Goal: Book appointment/travel/reservation

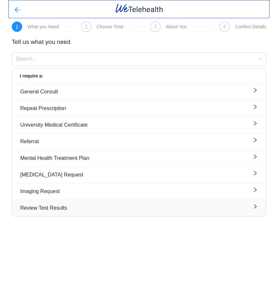
drag, startPoint x: 136, startPoint y: 253, endPoint x: 152, endPoint y: 209, distance: 46.8
click at [136, 253] on body "1 What you Need 2 Choose Time 3 About You 4 Confirm Details Tell us what you ne…" at bounding box center [139, 153] width 278 height 307
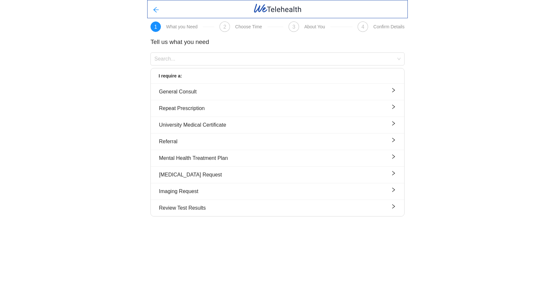
click at [181, 26] on div "What you Need" at bounding box center [182, 26] width 32 height 5
click at [153, 8] on icon "arrow-left" at bounding box center [156, 10] width 7 height 7
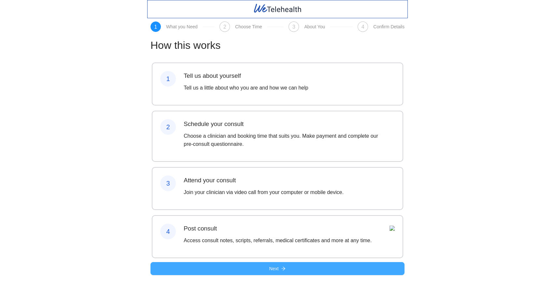
click at [265, 275] on button "Next" at bounding box center [278, 268] width 254 height 13
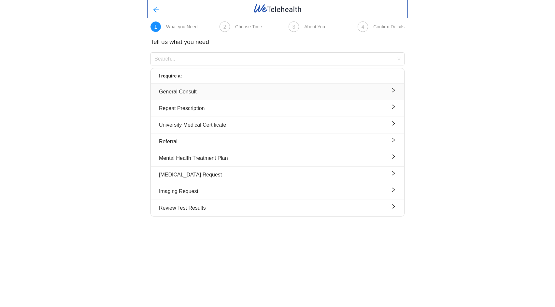
click at [204, 90] on div "General Consult" at bounding box center [277, 92] width 237 height 8
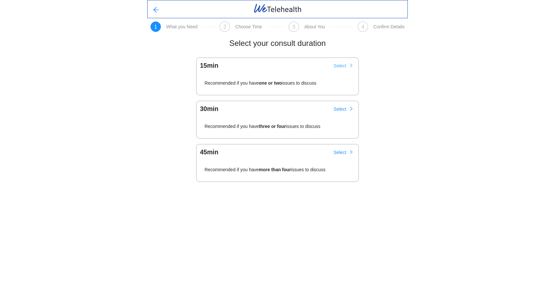
click at [277, 67] on span "Select" at bounding box center [340, 65] width 13 height 7
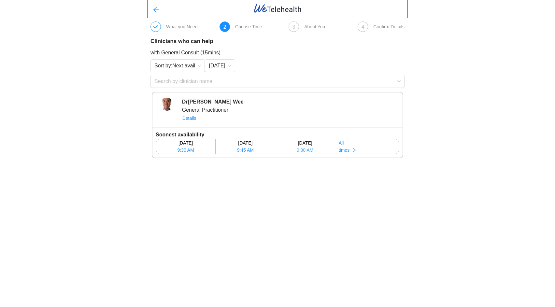
click at [277, 150] on span "9:30 AM" at bounding box center [305, 150] width 17 height 7
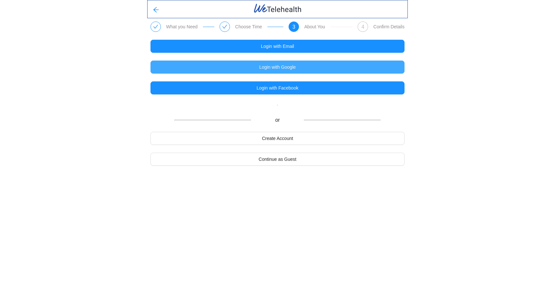
click at [277, 66] on span "Login with Google" at bounding box center [277, 67] width 36 height 7
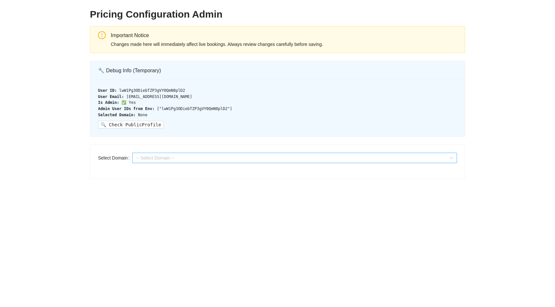
click at [164, 158] on span "-- Select Domain --" at bounding box center [294, 158] width 317 height 10
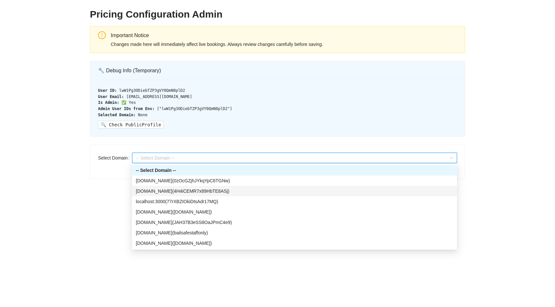
click at [163, 191] on div "[DOMAIN_NAME] ( 4H4iCEMR7x89HbTE8ASj )" at bounding box center [294, 191] width 317 height 7
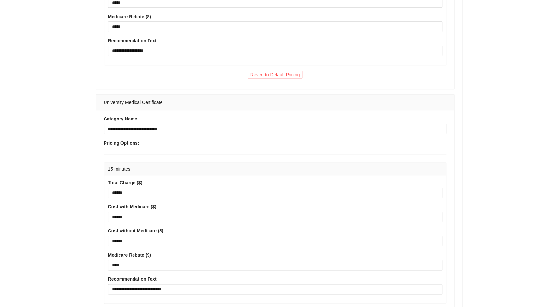
scroll to position [2146, 0]
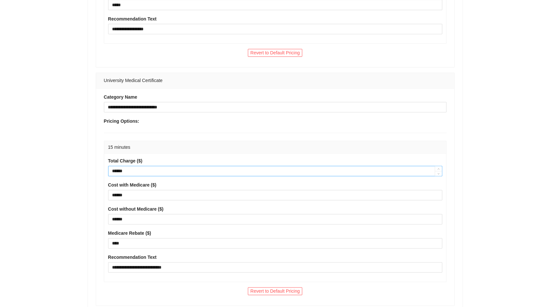
click at [117, 166] on input "******" at bounding box center [276, 171] width 334 height 10
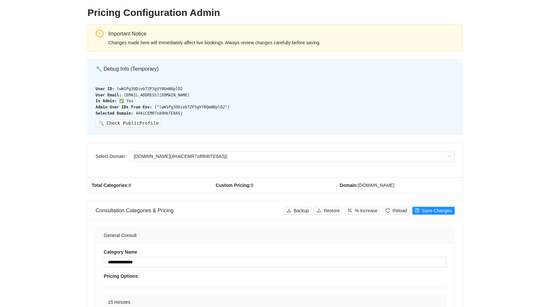
scroll to position [0, 0]
